Goal: Book appointment/travel/reservation

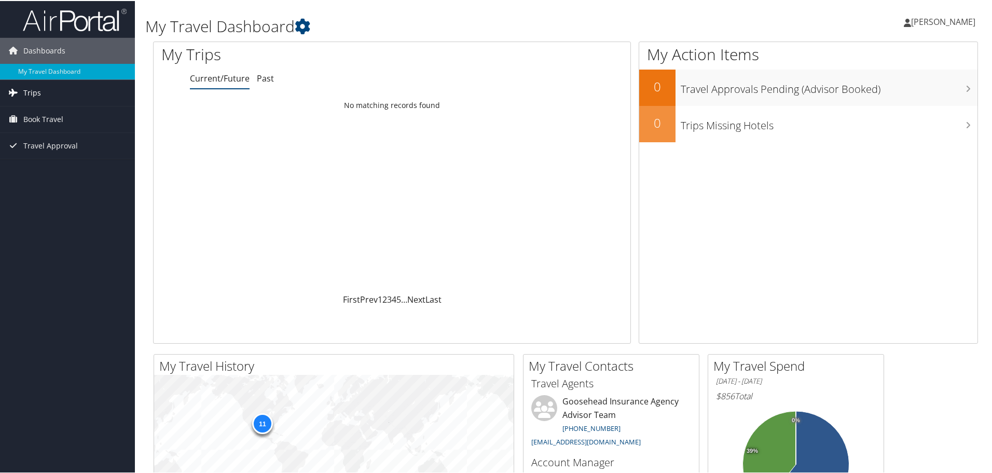
click at [69, 88] on link "Trips" at bounding box center [67, 92] width 135 height 26
click at [64, 162] on link "Book Travel" at bounding box center [67, 165] width 135 height 26
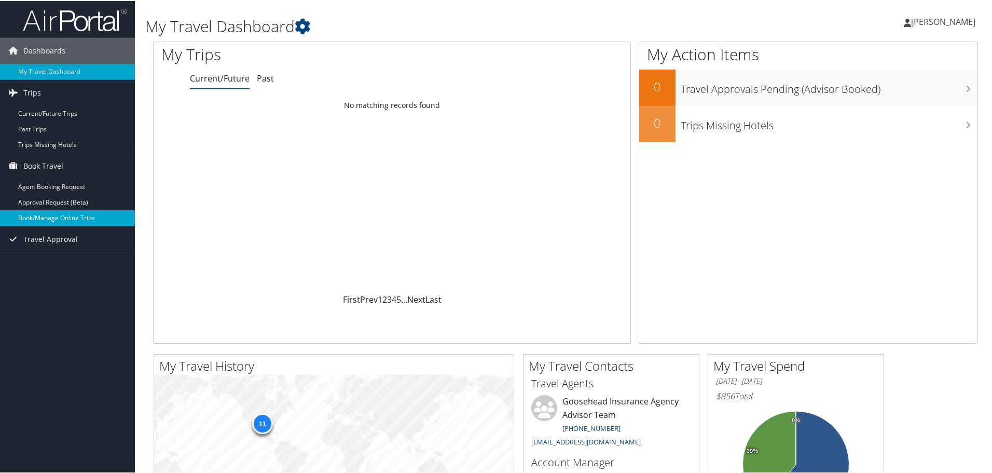
click at [102, 217] on link "Book/Manage Online Trips" at bounding box center [67, 217] width 135 height 16
